Goal: Check status: Check status

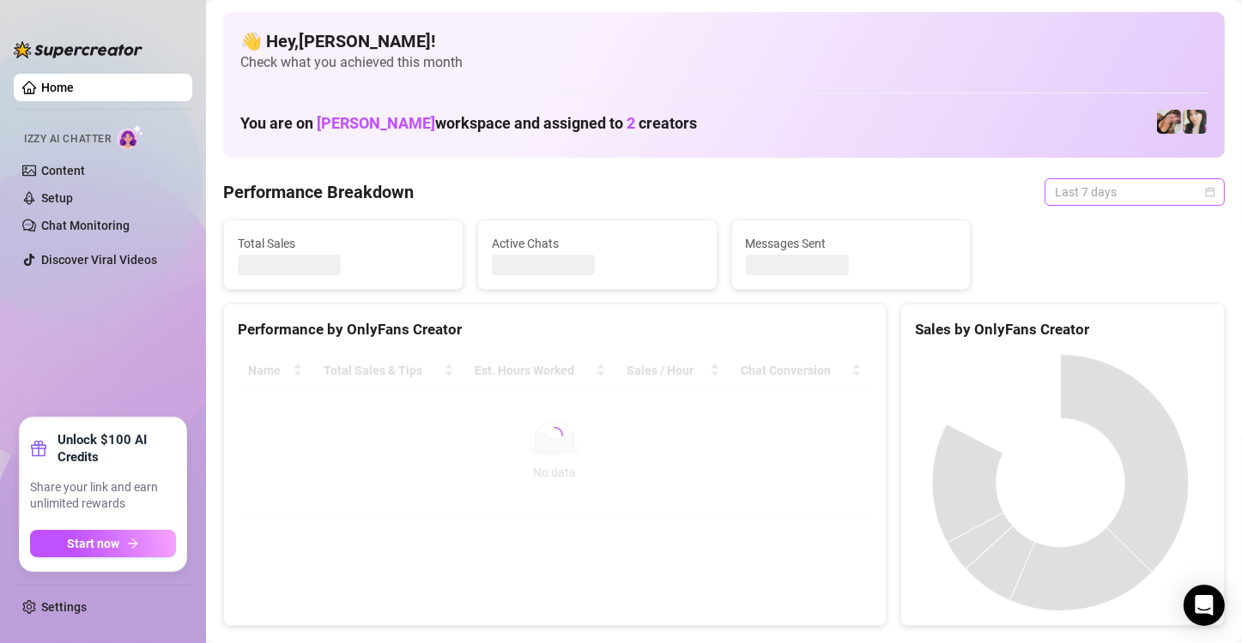
click at [1189, 195] on span "Last 7 days" at bounding box center [1134, 192] width 160 height 26
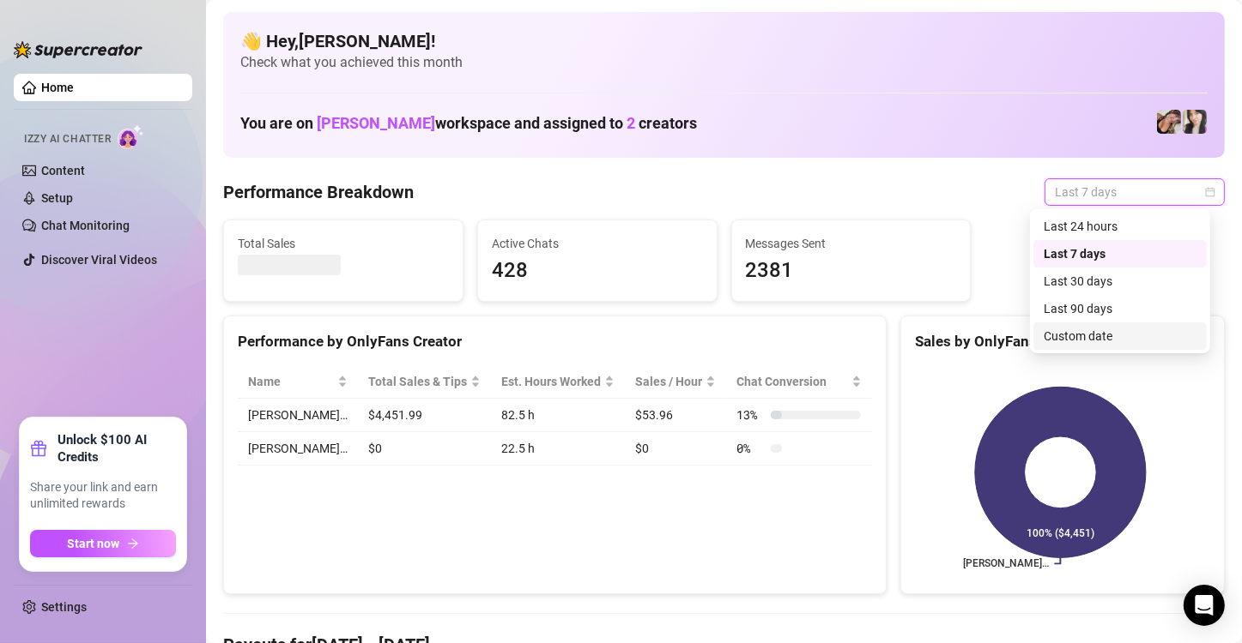
click at [1084, 341] on div "Custom date" at bounding box center [1119, 336] width 153 height 19
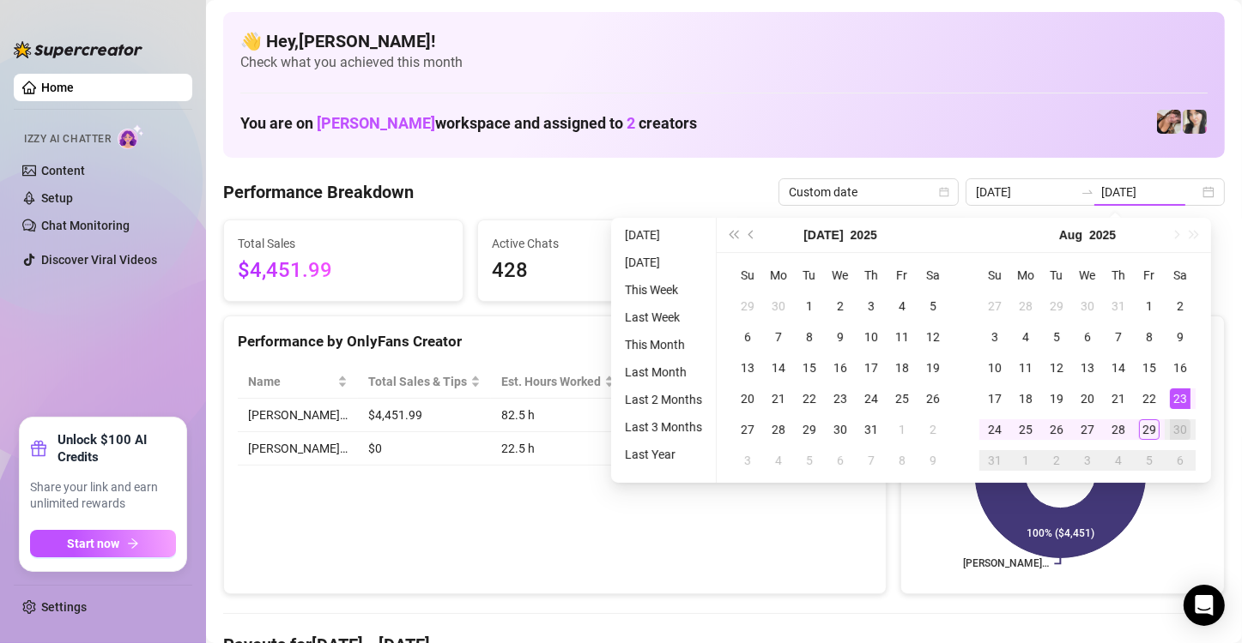
type input "[DATE]"
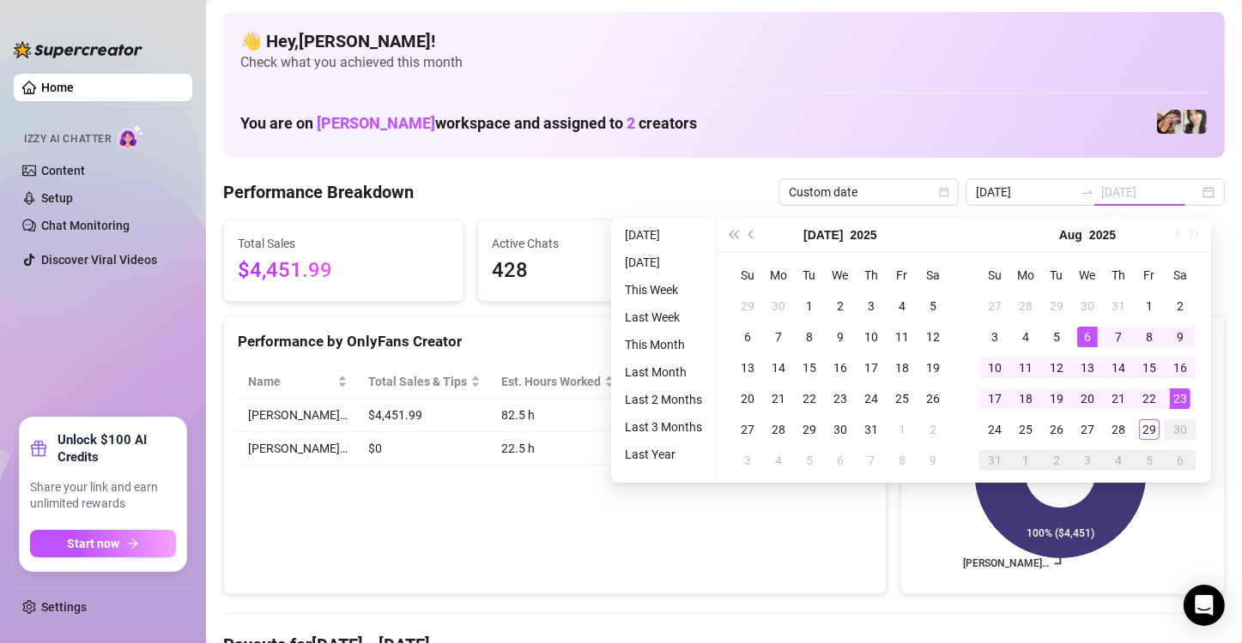
type input "[DATE]"
click at [1084, 341] on div "6" at bounding box center [1087, 337] width 21 height 21
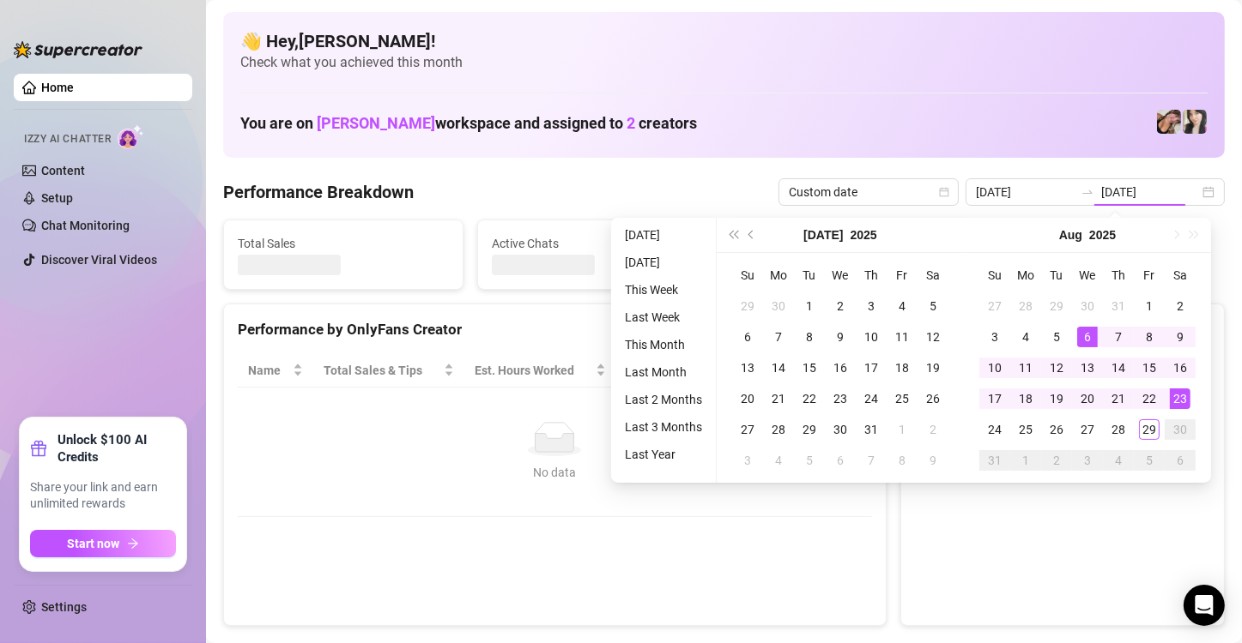
type input "[DATE]"
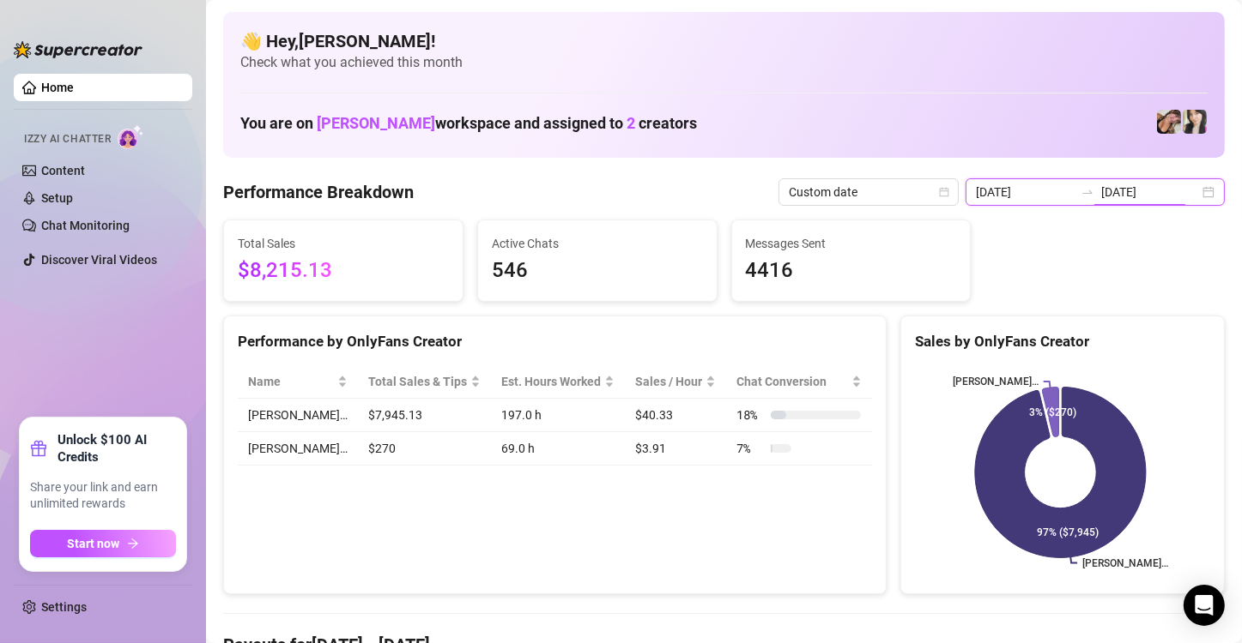
click at [1157, 199] on input "[DATE]" at bounding box center [1150, 192] width 98 height 19
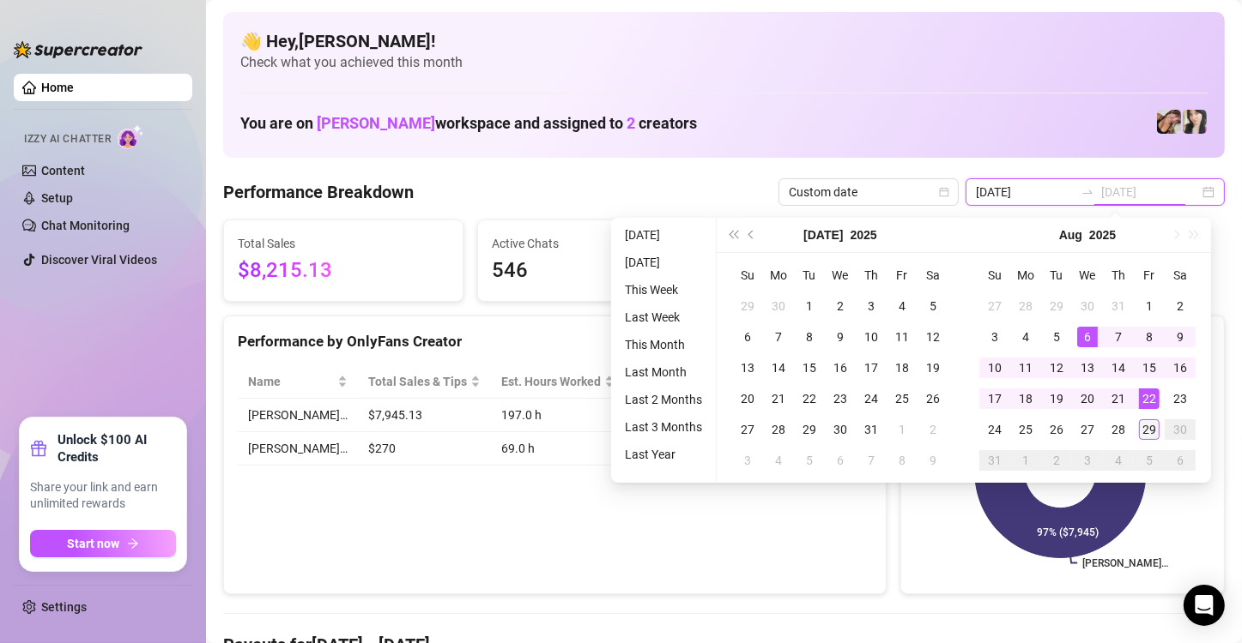
type input "[DATE]"
click at [1147, 432] on div "29" at bounding box center [1149, 430] width 21 height 21
click at [1147, 432] on rect at bounding box center [1060, 473] width 291 height 214
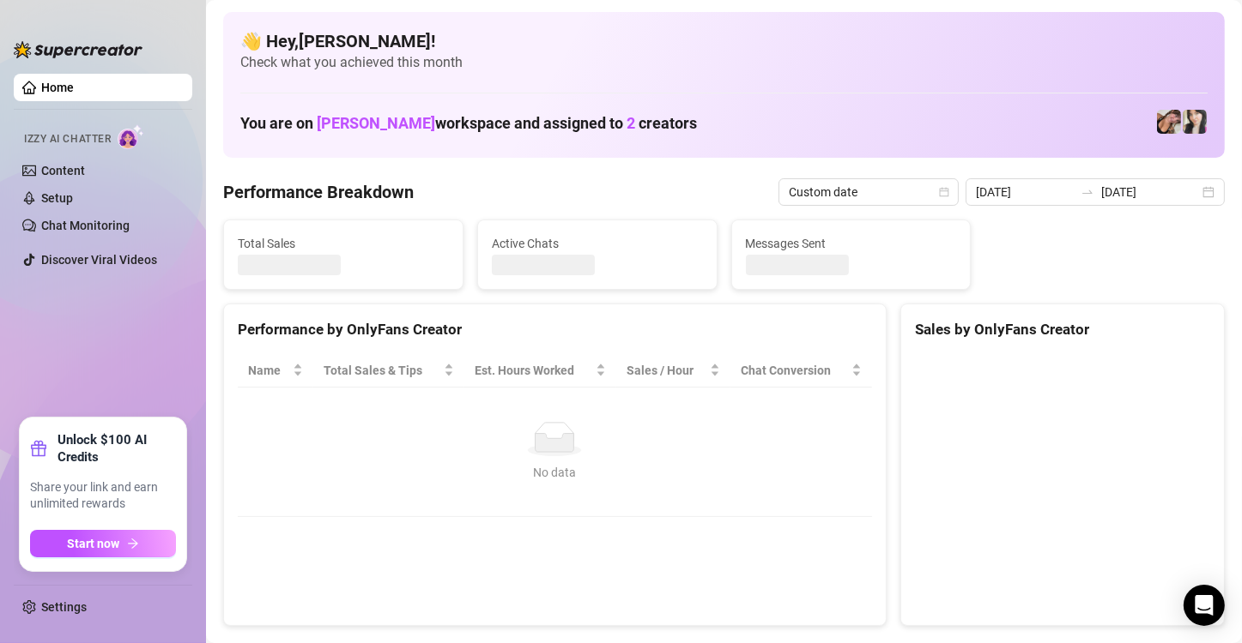
type input "[DATE]"
